Goal: Information Seeking & Learning: Check status

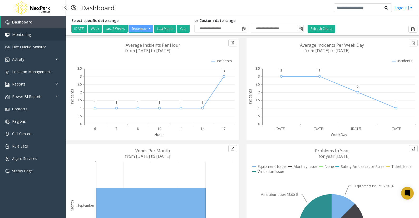
click at [29, 35] on span "Monitoring" at bounding box center [21, 34] width 19 height 5
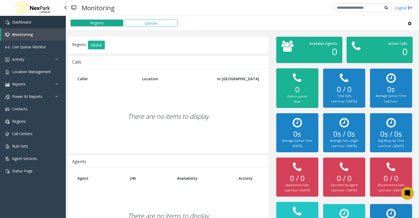
click at [29, 21] on span "Dashboard" at bounding box center [21, 21] width 19 height 5
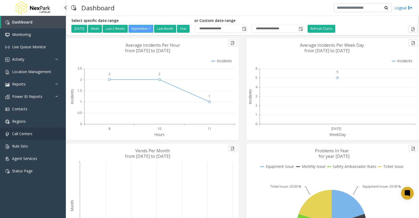
click at [28, 132] on span "Call Centers" at bounding box center [22, 133] width 20 height 5
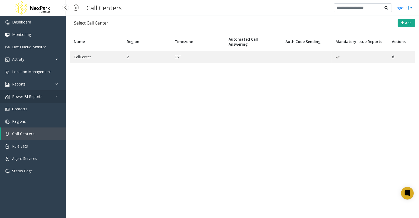
click at [35, 94] on span "Power BI Reports" at bounding box center [27, 96] width 30 height 5
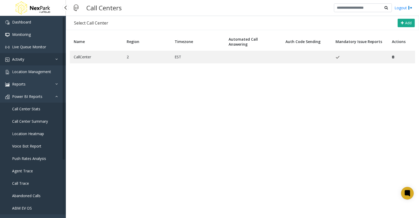
click at [28, 65] on link "Activity" at bounding box center [33, 59] width 66 height 12
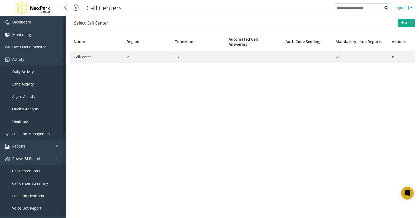
click at [21, 130] on link "Location Management" at bounding box center [33, 133] width 66 height 12
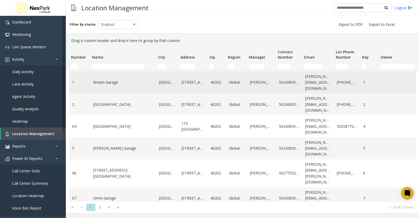
click at [185, 74] on td "[STREET_ADDRESS]" at bounding box center [192, 82] width 29 height 22
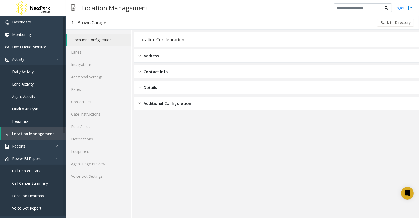
drag, startPoint x: 167, startPoint y: 55, endPoint x: 170, endPoint y: 59, distance: 5.4
click at [167, 55] on div "Address" at bounding box center [276, 55] width 285 height 13
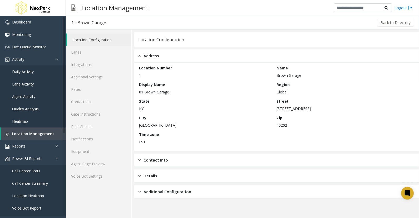
click at [160, 157] on span "Contact Info" at bounding box center [156, 160] width 24 height 6
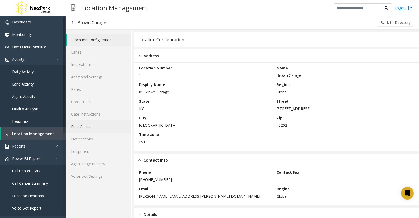
click at [91, 126] on link "Rules/Issues" at bounding box center [99, 126] width 66 height 12
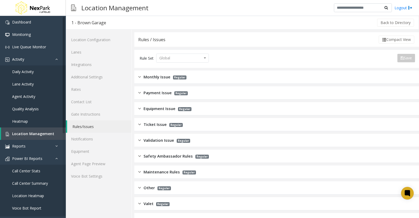
click at [146, 78] on span "Monthly Issue" at bounding box center [157, 77] width 27 height 6
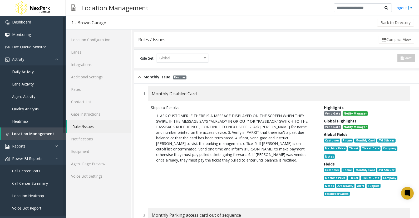
click at [186, 149] on p "1. ASK CUSTOMER IF THERE IS A MESSAGE DISPLAYED ON THE SCREEN WHEN THEY SWIPE. …" at bounding box center [233, 138] width 155 height 50
click at [347, 98] on div "Monthly Disabled Card" at bounding box center [279, 93] width 263 height 14
click at [344, 92] on div "Monthly Disabled Card" at bounding box center [279, 93] width 263 height 14
click at [199, 57] on kendo-dropdownlist "Global" at bounding box center [182, 57] width 53 height 9
click at [312, 72] on div "Monthly Issue Regular" at bounding box center [276, 76] width 285 height 13
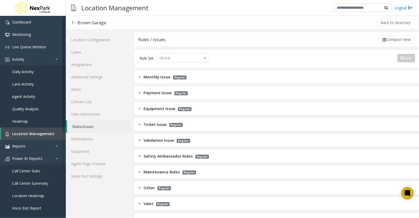
click at [156, 120] on div "Ticket Issue Regular" at bounding box center [276, 124] width 285 height 13
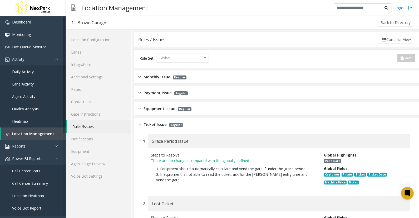
click at [157, 126] on span "Ticket Issue" at bounding box center [155, 124] width 23 height 6
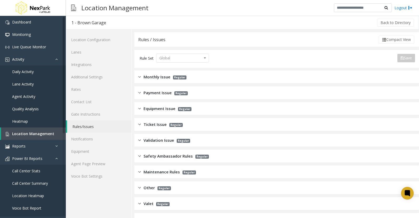
click at [261, 134] on div "Validation Issue Regular" at bounding box center [276, 140] width 285 height 13
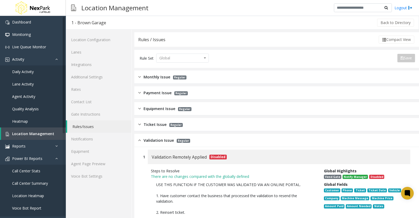
click at [160, 138] on span "Validation Issue" at bounding box center [159, 140] width 31 height 6
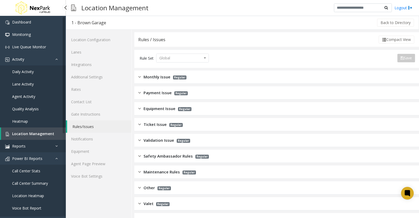
click at [43, 145] on link "Reports" at bounding box center [33, 146] width 66 height 12
click at [24, 70] on span "Daily Activity" at bounding box center [23, 71] width 22 height 5
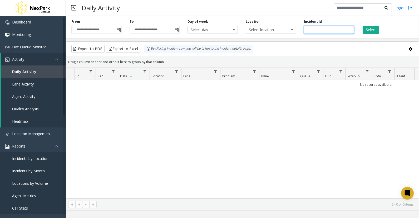
click at [333, 26] on input "number" at bounding box center [329, 30] width 50 height 8
paste input "******"
click at [371, 31] on button "Select" at bounding box center [371, 30] width 17 height 8
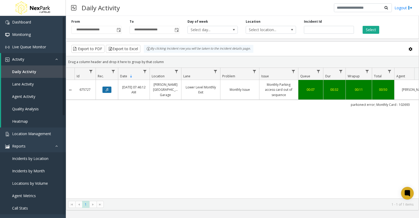
click at [107, 89] on icon "Data table" at bounding box center [107, 89] width 3 height 3
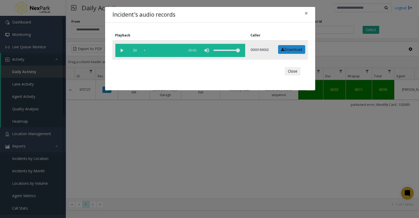
click at [122, 51] on vg-play-pause at bounding box center [121, 50] width 13 height 13
click at [151, 48] on div "scrub bar" at bounding box center [163, 50] width 38 height 13
click at [162, 49] on div "scrub bar" at bounding box center [163, 50] width 38 height 13
click at [157, 49] on div "scrub bar" at bounding box center [163, 50] width 38 height 13
click at [309, 14] on button "×" at bounding box center [306, 13] width 11 height 13
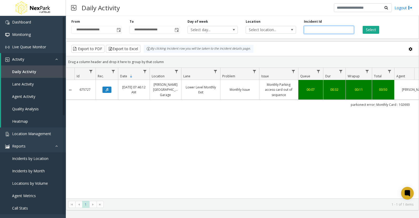
click at [310, 29] on input "******" at bounding box center [329, 30] width 50 height 8
paste input "number"
click at [374, 31] on button "Select" at bounding box center [371, 30] width 17 height 8
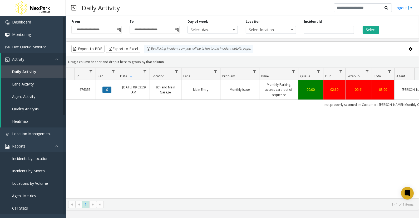
click at [108, 90] on icon "Data table" at bounding box center [107, 89] width 3 height 3
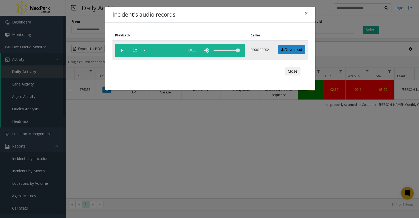
click at [122, 51] on vg-play-pause at bounding box center [121, 50] width 13 height 13
click at [306, 13] on span "×" at bounding box center [306, 12] width 3 height 7
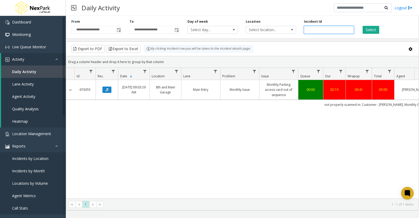
click at [314, 29] on input "******" at bounding box center [329, 30] width 50 height 8
paste input "number"
click at [376, 28] on button "Select" at bounding box center [371, 30] width 17 height 8
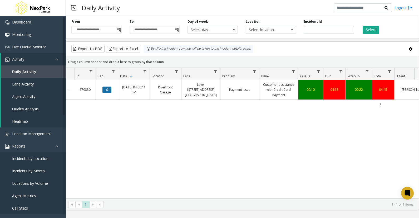
click at [107, 88] on icon "Data table" at bounding box center [107, 89] width 3 height 3
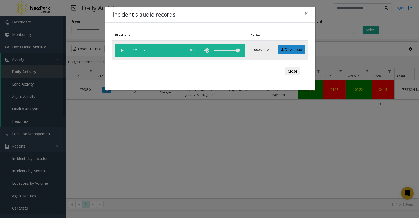
click at [122, 49] on vg-play-pause at bounding box center [121, 50] width 13 height 13
click at [148, 50] on div "scrub bar" at bounding box center [163, 50] width 38 height 13
click at [307, 14] on span "×" at bounding box center [306, 12] width 3 height 7
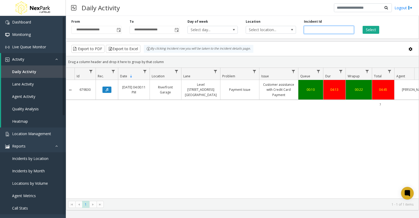
click at [312, 28] on input "******" at bounding box center [329, 30] width 50 height 8
paste input "number"
click at [369, 28] on button "Select" at bounding box center [371, 30] width 17 height 8
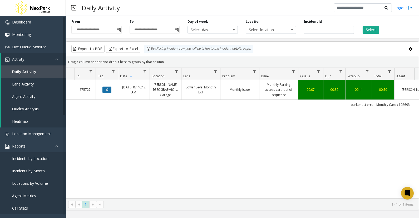
click at [107, 90] on icon "Data table" at bounding box center [107, 89] width 3 height 3
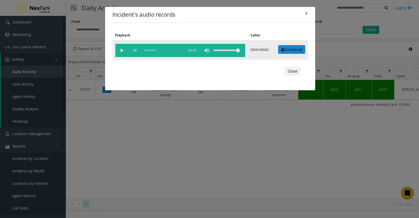
click at [122, 49] on vg-play-pause at bounding box center [121, 50] width 13 height 13
click at [121, 49] on vg-play-pause at bounding box center [121, 50] width 13 height 13
click at [123, 51] on vg-play-pause at bounding box center [121, 50] width 13 height 13
click at [308, 12] on span "×" at bounding box center [306, 12] width 3 height 7
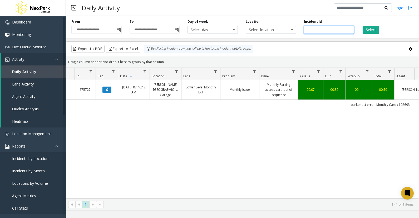
click at [312, 28] on input "******" at bounding box center [329, 30] width 50 height 8
paste input "number"
click at [378, 30] on button "Select" at bounding box center [371, 30] width 17 height 8
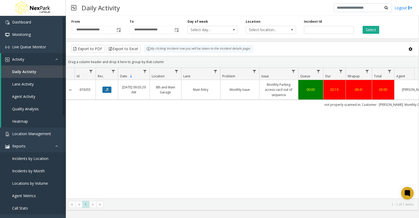
click at [109, 89] on button "Data table" at bounding box center [106, 89] width 9 height 6
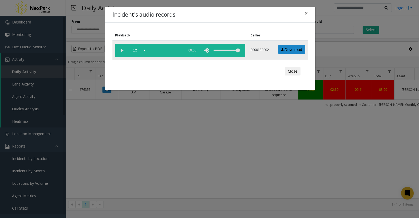
click at [119, 49] on vg-play-pause at bounding box center [121, 50] width 13 height 13
click at [154, 49] on div "scrub bar" at bounding box center [163, 50] width 38 height 13
click at [156, 49] on div "scrub bar" at bounding box center [163, 50] width 38 height 13
click at [162, 49] on div "scrub bar" at bounding box center [163, 50] width 38 height 13
click at [154, 49] on div "scrub bar" at bounding box center [163, 50] width 38 height 13
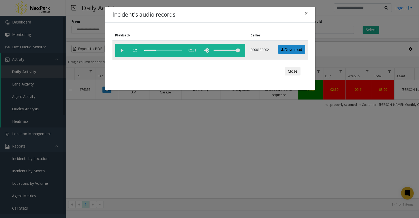
click at [146, 49] on div "scrub bar" at bounding box center [163, 50] width 38 height 13
click at [148, 49] on div "scrub bar" at bounding box center [163, 50] width 38 height 13
drag, startPoint x: 306, startPoint y: 13, endPoint x: 312, endPoint y: 19, distance: 8.2
click at [306, 13] on span "×" at bounding box center [306, 12] width 3 height 7
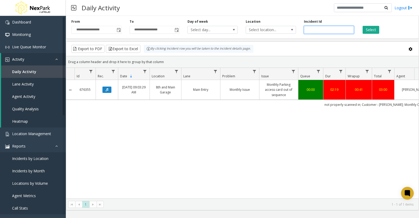
click at [314, 31] on input "******" at bounding box center [329, 30] width 50 height 8
paste input "number"
type input "******"
click at [372, 31] on button "Select" at bounding box center [371, 30] width 17 height 8
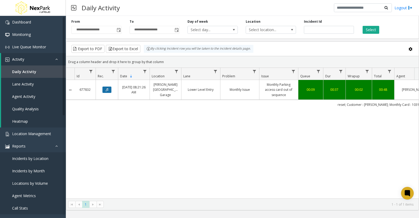
click at [107, 90] on icon "Data table" at bounding box center [107, 89] width 3 height 3
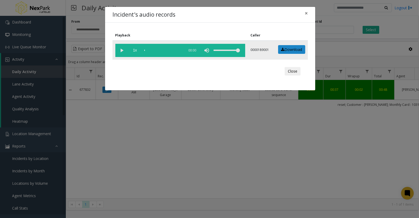
click at [121, 51] on vg-play-pause at bounding box center [121, 50] width 13 height 13
click at [146, 50] on div "scrub bar" at bounding box center [163, 50] width 38 height 13
click at [149, 50] on div "scrub bar" at bounding box center [163, 50] width 38 height 13
click at [150, 49] on div "scrub bar" at bounding box center [163, 50] width 38 height 13
click at [151, 49] on div "scrub bar" at bounding box center [163, 50] width 38 height 13
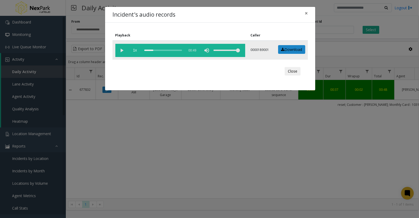
click at [154, 49] on div "scrub bar" at bounding box center [163, 50] width 38 height 13
click at [156, 50] on div "scrub bar" at bounding box center [163, 50] width 38 height 13
